Goal: Task Accomplishment & Management: Use online tool/utility

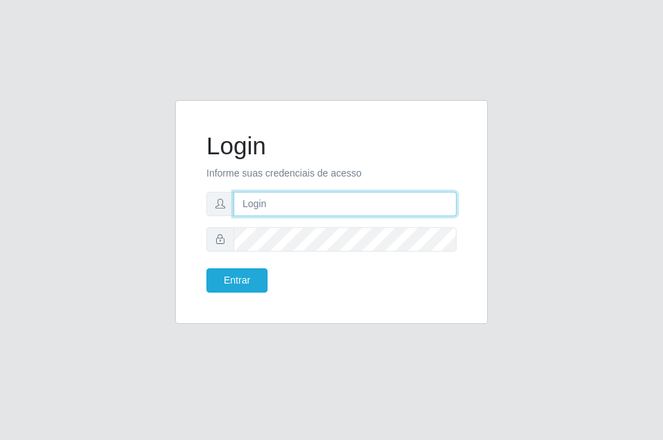
click at [291, 198] on input "text" at bounding box center [344, 204] width 223 height 24
type input "vitoria@saullus"
click at [284, 221] on form "Login Informe suas credenciais de acesso vitoria@saullus Entrar" at bounding box center [331, 211] width 250 height 161
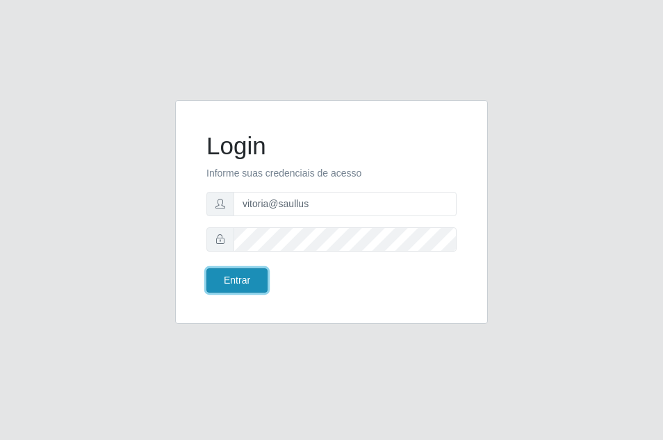
click at [245, 283] on button "Entrar" at bounding box center [236, 280] width 61 height 24
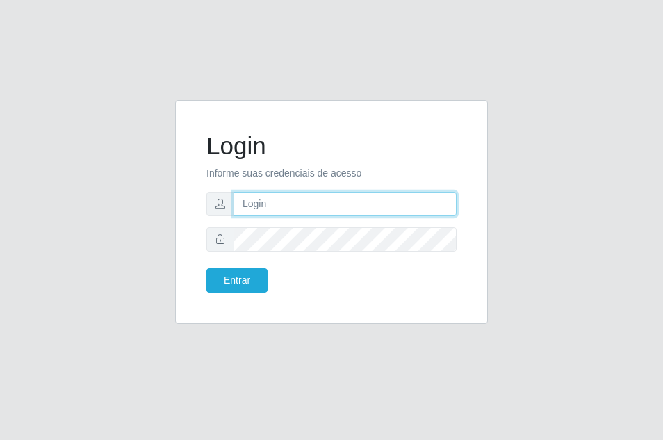
click at [278, 203] on input "text" at bounding box center [344, 204] width 223 height 24
type input "vitoria@saullus"
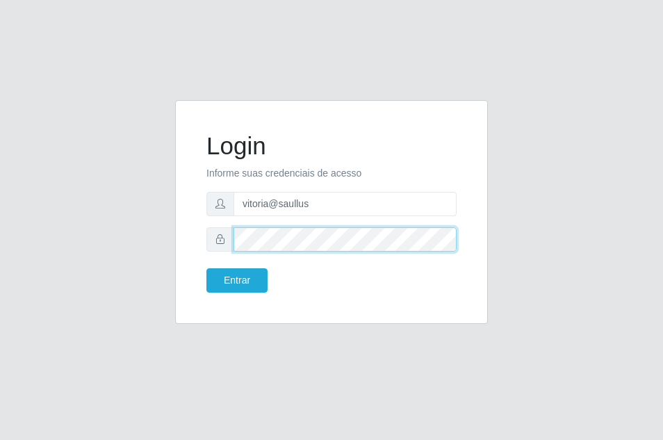
click at [206, 268] on button "Entrar" at bounding box center [236, 280] width 61 height 24
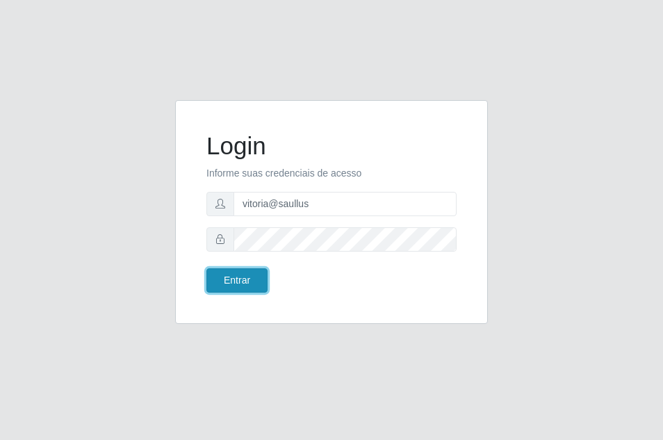
click at [245, 285] on button "Entrar" at bounding box center [236, 280] width 61 height 24
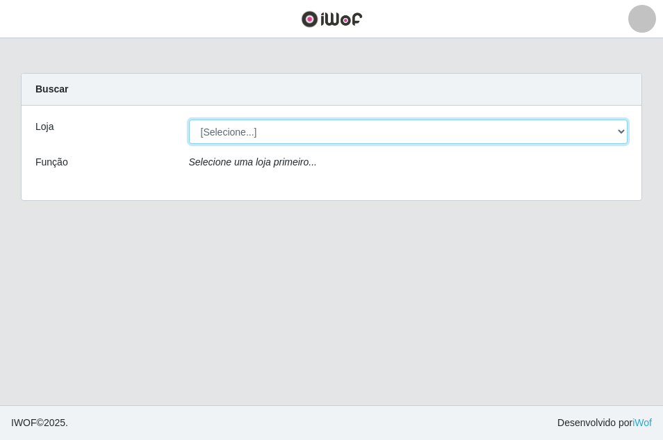
click at [385, 128] on select "[Selecione...] Saullus Supermercados" at bounding box center [408, 131] width 439 height 24
select select "423"
click at [189, 119] on select "[Selecione...] Saullus Supermercados" at bounding box center [408, 131] width 439 height 24
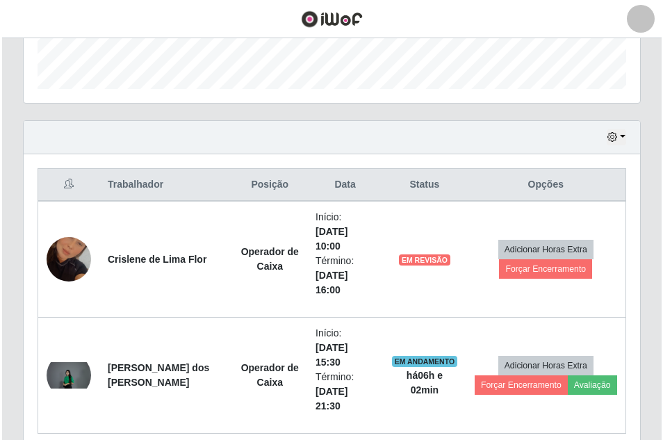
scroll to position [409, 0]
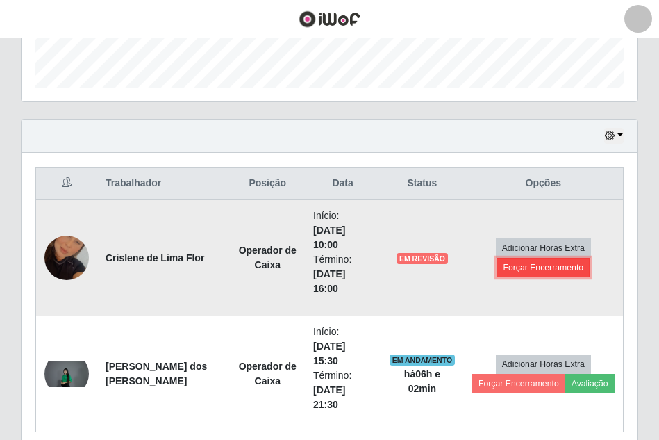
click at [562, 258] on button "Forçar Encerramento" at bounding box center [543, 267] width 93 height 19
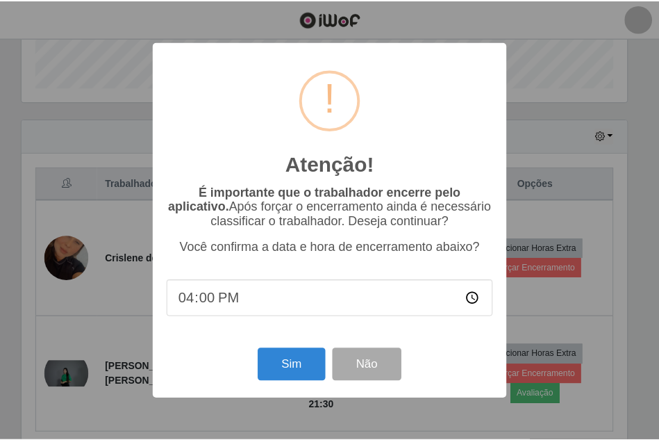
scroll to position [288, 609]
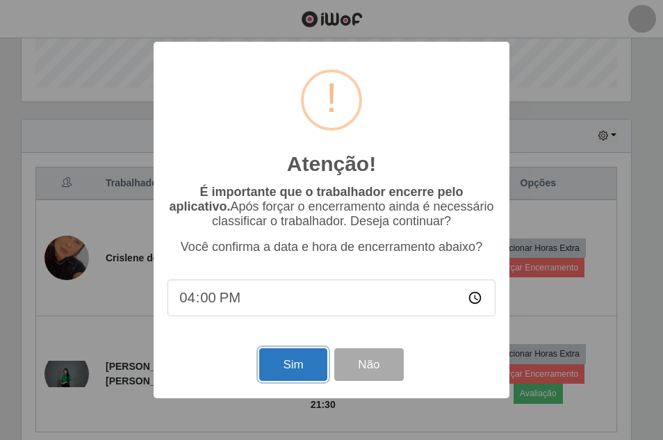
click at [323, 366] on button "Sim" at bounding box center [292, 364] width 67 height 33
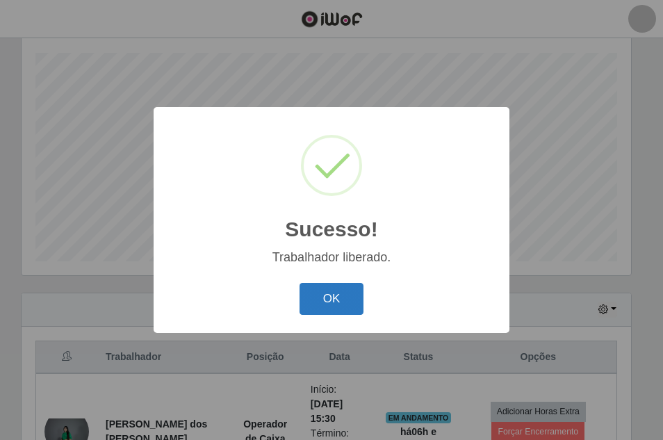
click at [332, 294] on button "OK" at bounding box center [331, 299] width 65 height 33
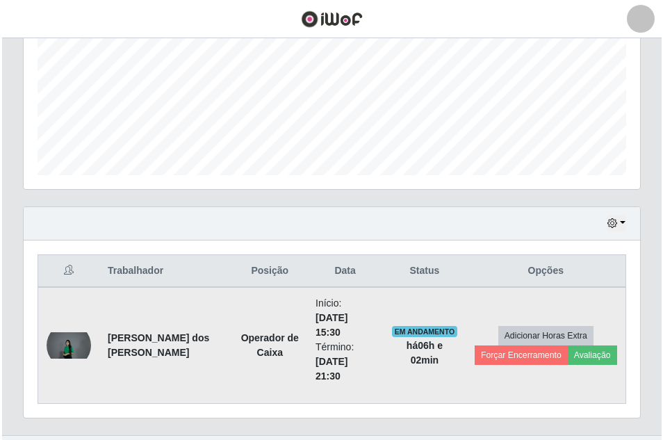
scroll to position [322, 0]
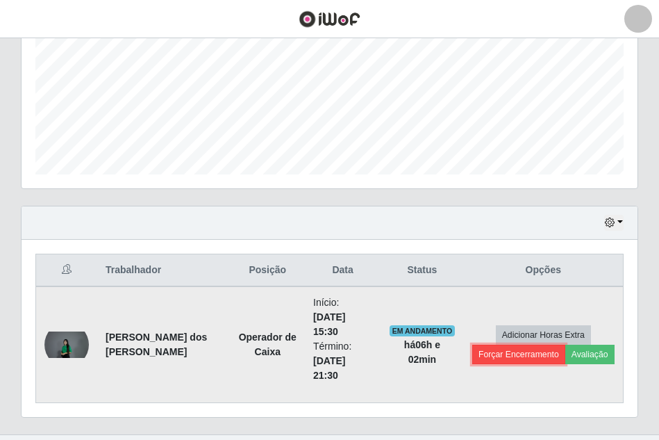
click at [493, 344] on button "Forçar Encerramento" at bounding box center [518, 353] width 93 height 19
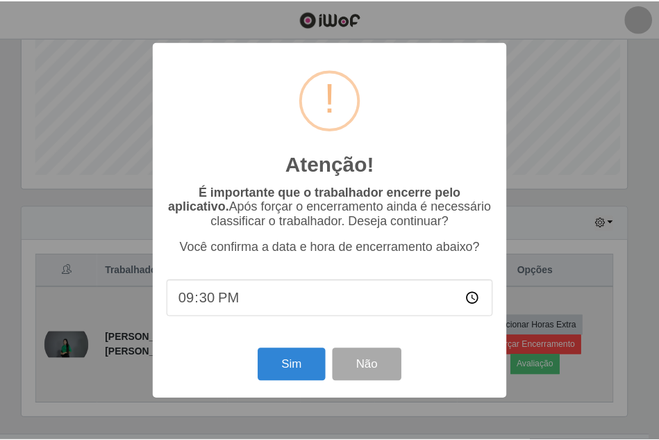
scroll to position [288, 609]
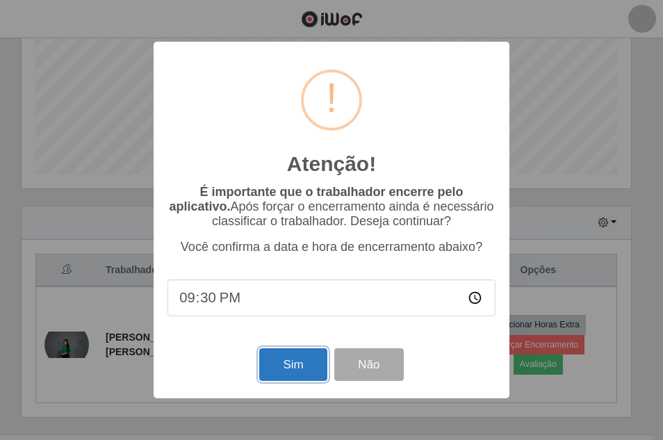
click at [301, 379] on button "Sim" at bounding box center [292, 364] width 67 height 33
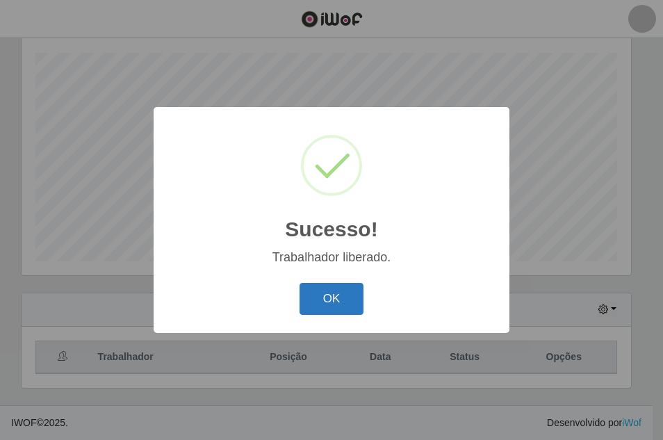
click at [359, 297] on button "OK" at bounding box center [331, 299] width 65 height 33
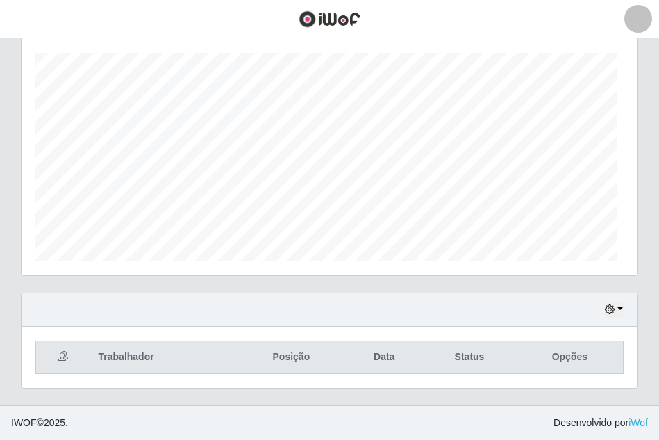
scroll to position [288, 616]
